Goal: Find specific page/section: Find specific page/section

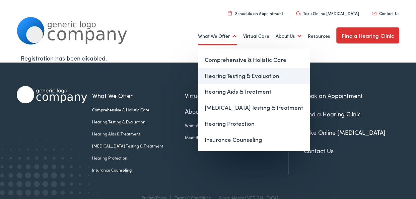
click at [238, 77] on link "Hearing Testing & Evaluation" at bounding box center [254, 76] width 112 height 16
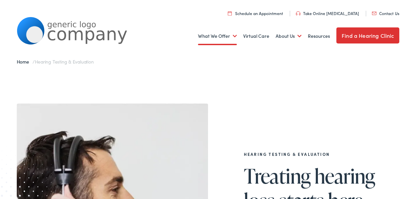
click at [370, 36] on link "Find a Hearing Clinic" at bounding box center [367, 35] width 63 height 16
